Goal: Task Accomplishment & Management: Manage account settings

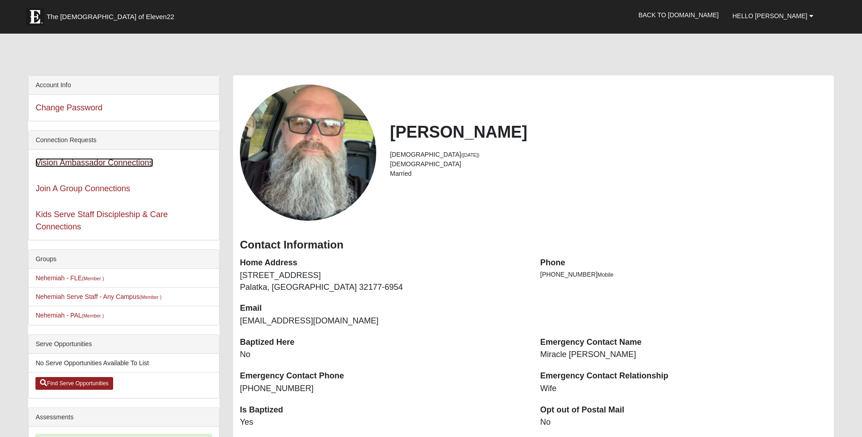
click at [104, 161] on link "Vision Ambassador Connections" at bounding box center [94, 162] width 118 height 9
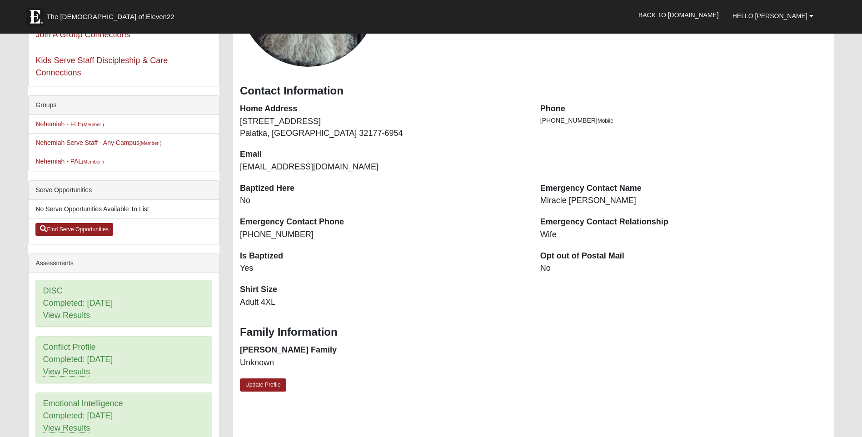
scroll to position [182, 0]
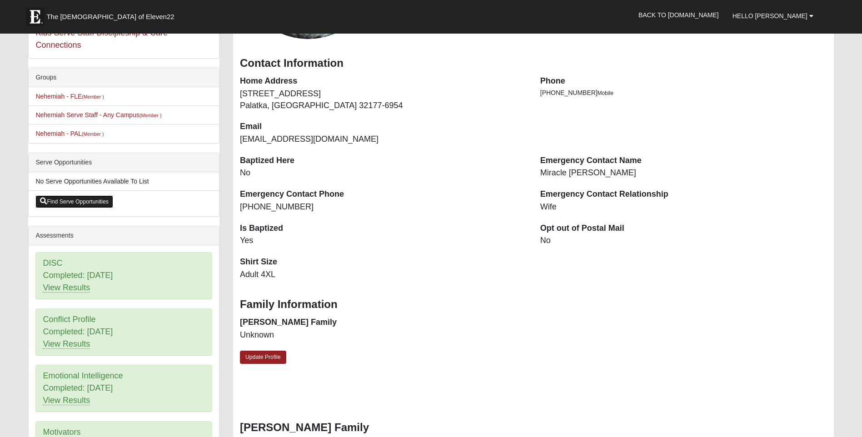
click at [64, 205] on link "Find Serve Opportunities" at bounding box center [74, 202] width 78 height 13
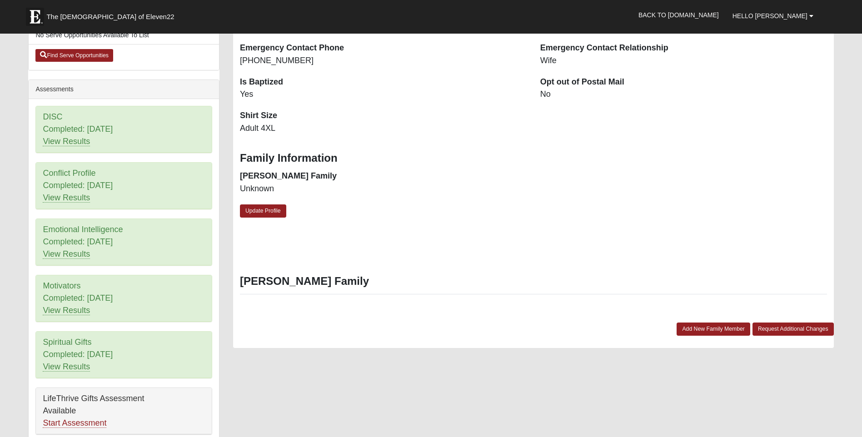
scroll to position [318, 0]
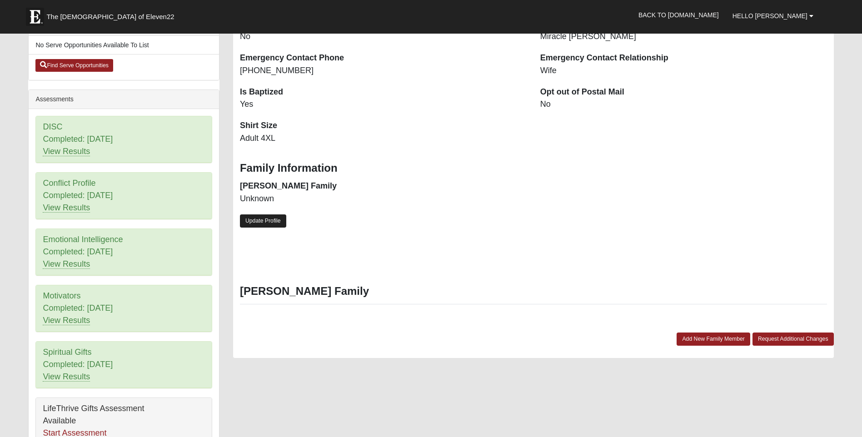
click at [251, 226] on link "Update Profile" at bounding box center [263, 221] width 46 height 13
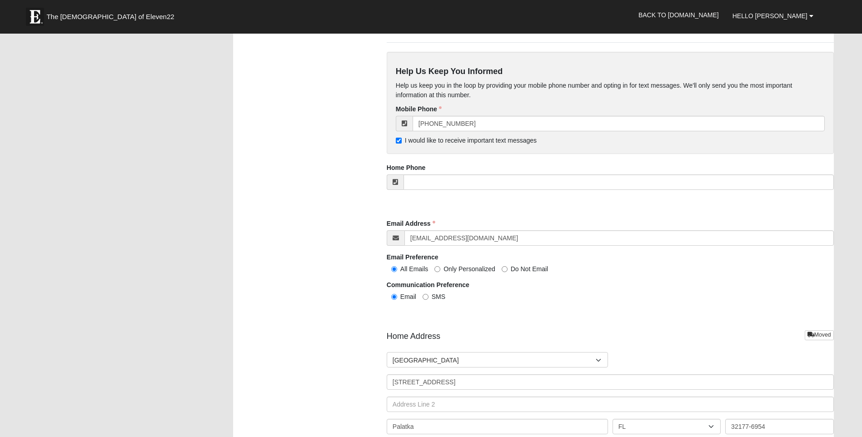
scroll to position [909, 0]
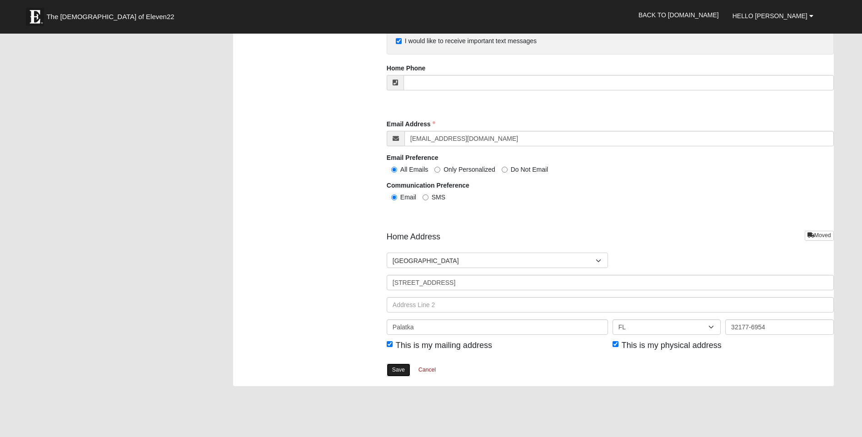
click at [403, 372] on link "Save" at bounding box center [399, 370] width 24 height 13
